Goal: Navigation & Orientation: Find specific page/section

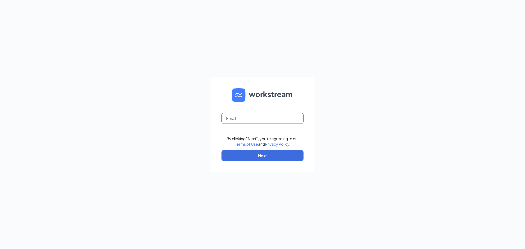
click at [261, 120] on input "text" at bounding box center [262, 118] width 82 height 11
type input "[EMAIL_ADDRESS][DOMAIN_NAME]"
click at [262, 158] on button "Next" at bounding box center [262, 155] width 82 height 11
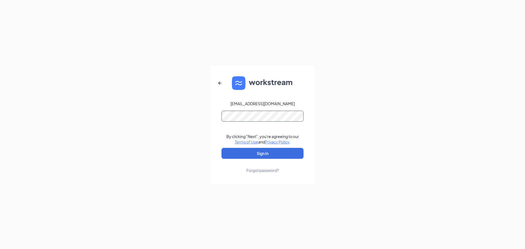
click at [221, 148] on button "Sign In" at bounding box center [262, 153] width 82 height 11
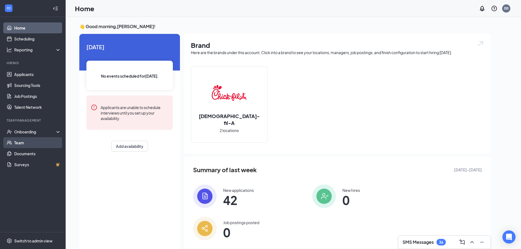
click at [18, 139] on link "Team" at bounding box center [37, 142] width 47 height 11
